Goal: Book appointment/travel/reservation

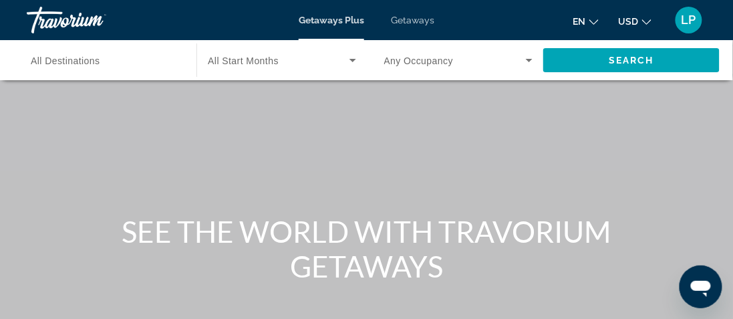
click at [374, 259] on h1 "SEE THE WORLD WITH TRAVORIUM GETAWAYS" at bounding box center [366, 249] width 501 height 70
click at [644, 20] on icon "Change currency" at bounding box center [646, 21] width 9 height 5
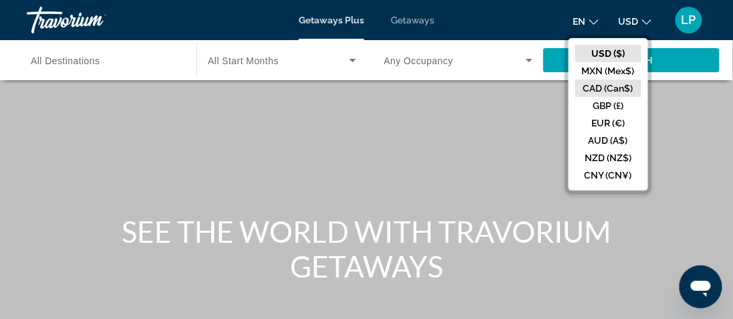
click at [600, 86] on button "CAD (Can$)" at bounding box center [609, 88] width 66 height 17
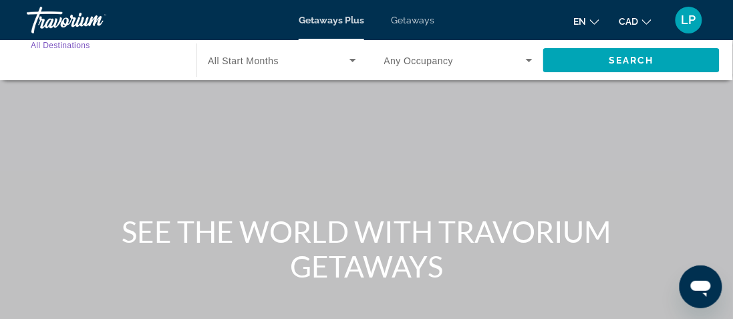
click at [152, 63] on input "Destination All Destinations" at bounding box center [105, 61] width 148 height 16
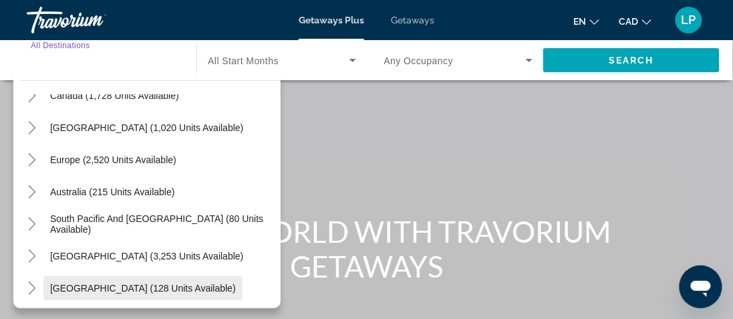
scroll to position [102, 0]
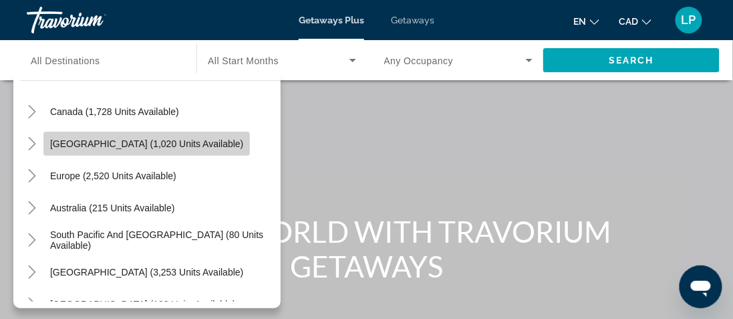
click at [201, 140] on span "[GEOGRAPHIC_DATA] (1,020 units available)" at bounding box center [146, 143] width 193 height 11
type input "**********"
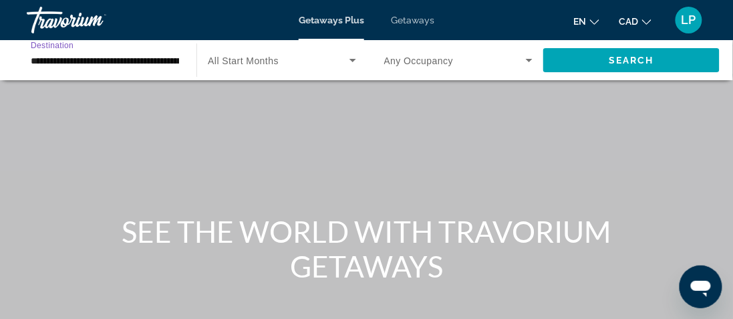
click at [527, 59] on icon "Search widget" at bounding box center [529, 60] width 7 height 3
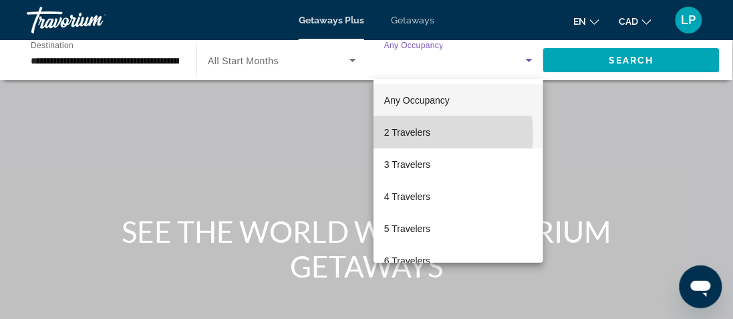
click at [417, 133] on span "2 Travelers" at bounding box center [407, 132] width 46 height 16
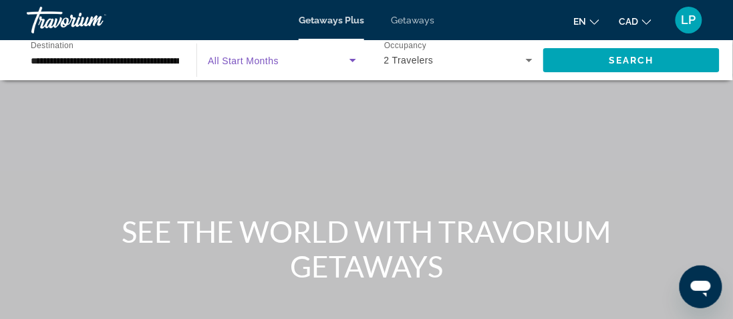
click at [351, 55] on icon "Search widget" at bounding box center [353, 60] width 16 height 16
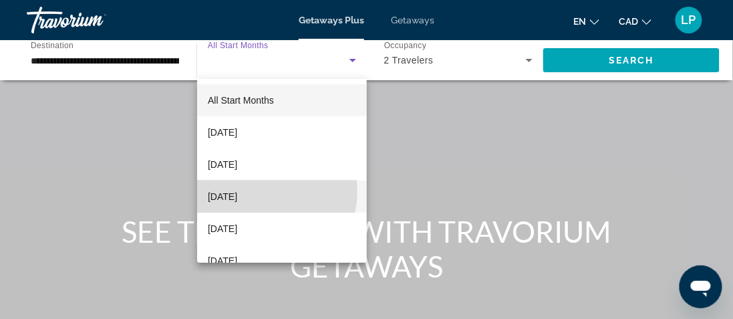
click at [237, 191] on span "[DATE]" at bounding box center [222, 197] width 29 height 16
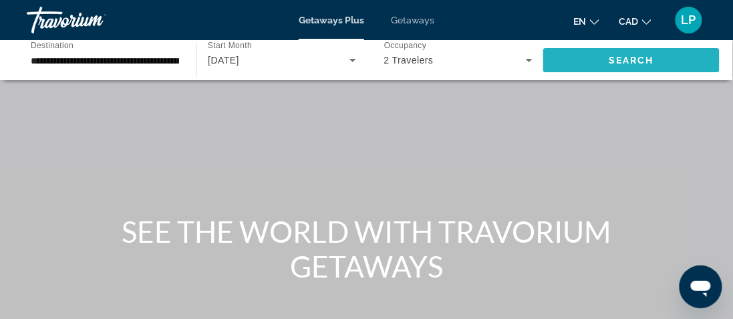
click at [668, 57] on span "Search widget" at bounding box center [632, 60] width 177 height 32
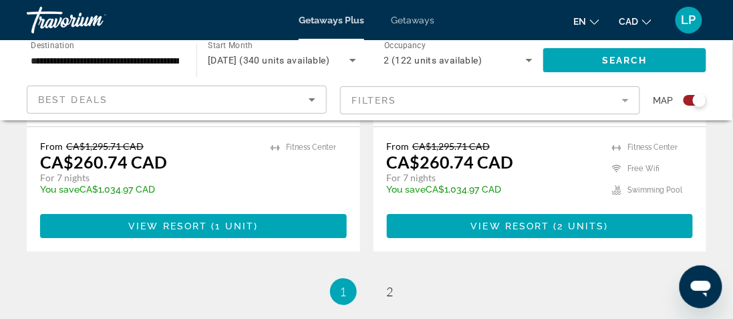
scroll to position [3118, 0]
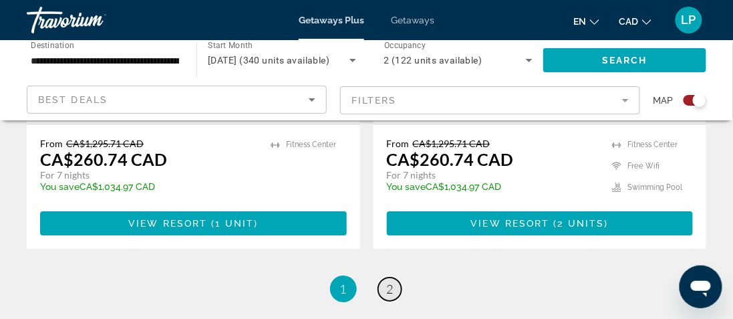
click at [391, 281] on span "2" at bounding box center [390, 288] width 7 height 15
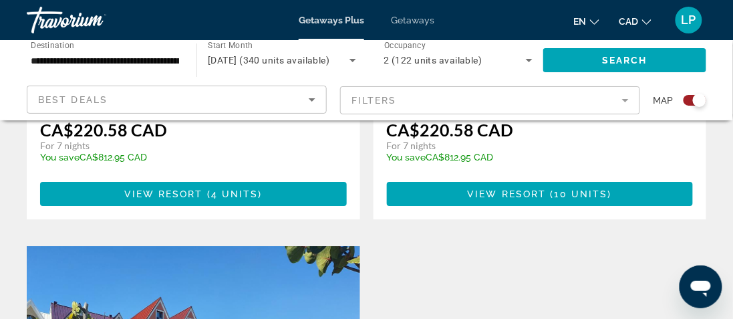
scroll to position [734, 0]
